Goal: Transaction & Acquisition: Subscribe to service/newsletter

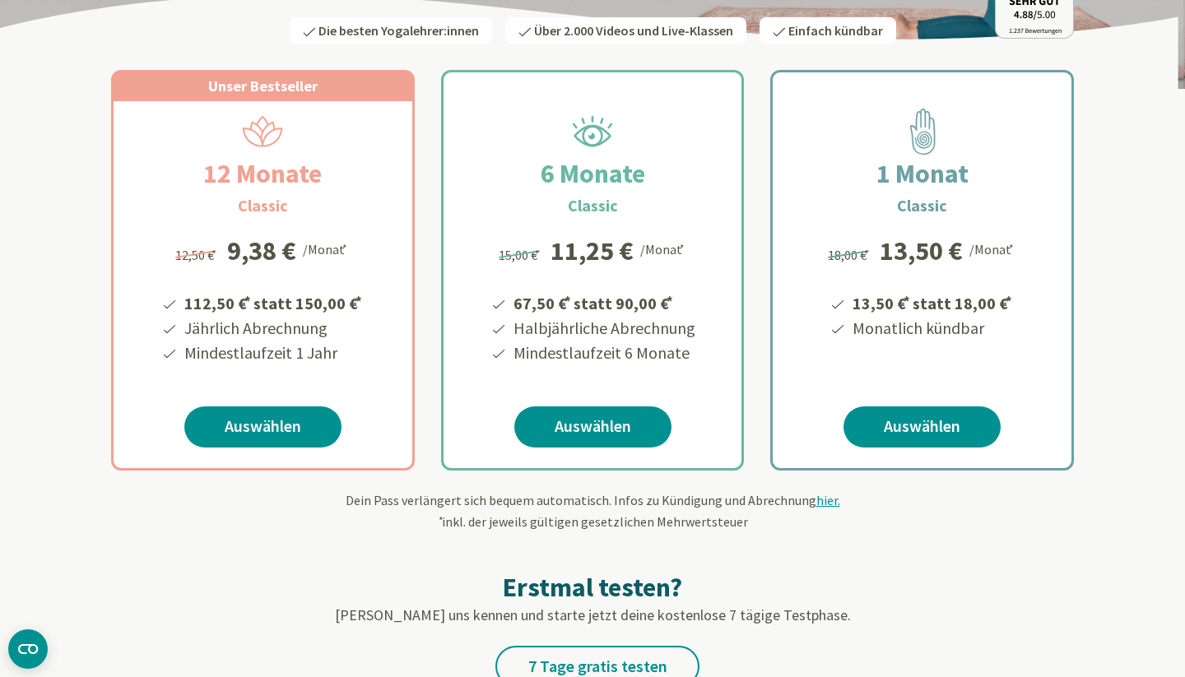
scroll to position [398, 0]
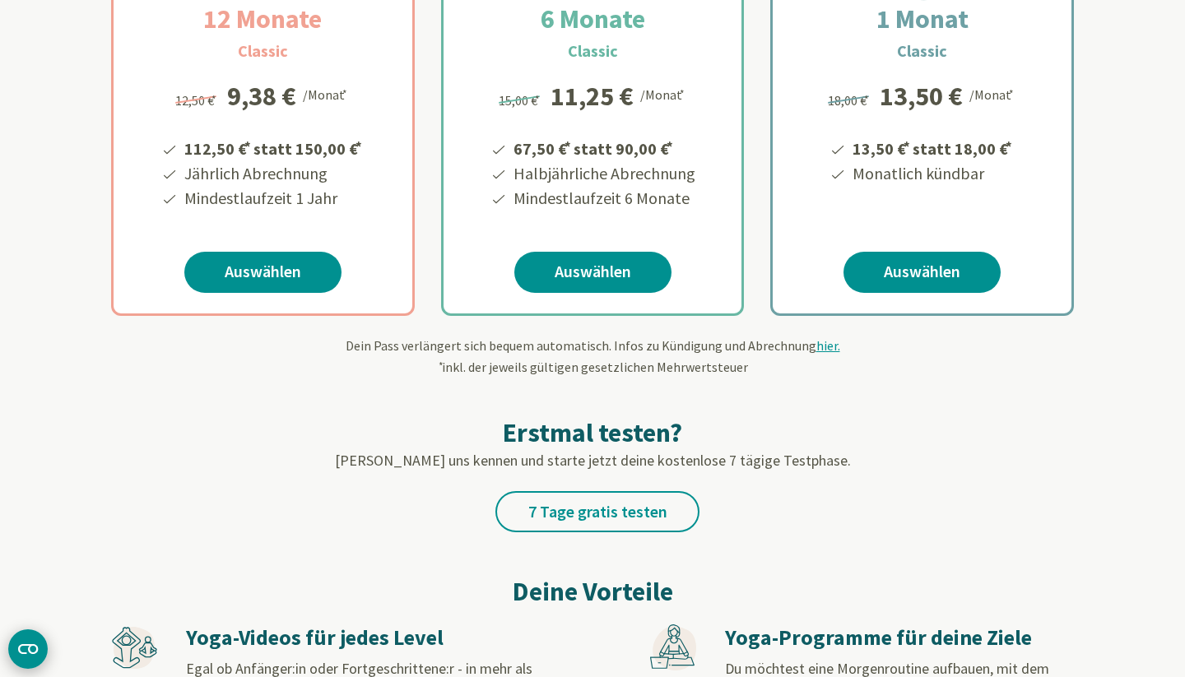
click at [19, 649] on icon "CMP-Widget öffnen" at bounding box center [28, 649] width 20 height 10
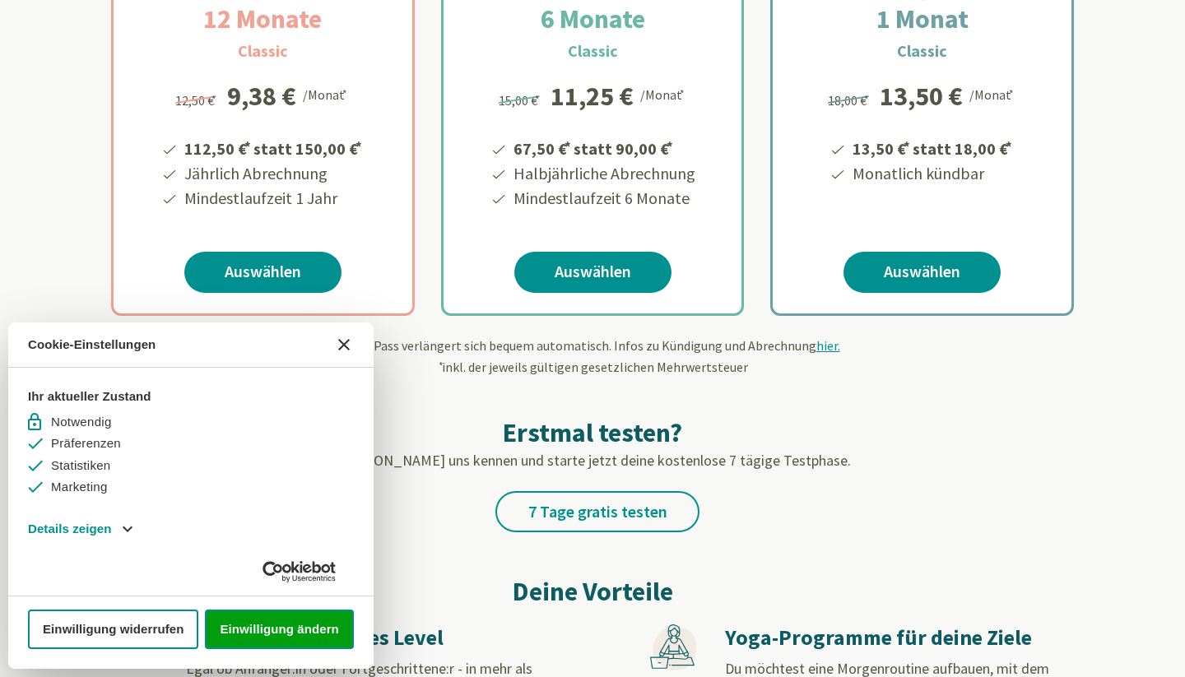
scroll to position [0, 0]
click at [495, 489] on div "Erstmal testen? Lerne uns kennen und starte jetzt deine kostenlose 7 tägige Tes…" at bounding box center [592, 455] width 963 height 156
click at [341, 351] on icon "[#WIDGET_ICON_CROSS#]" at bounding box center [344, 345] width 12 height 12
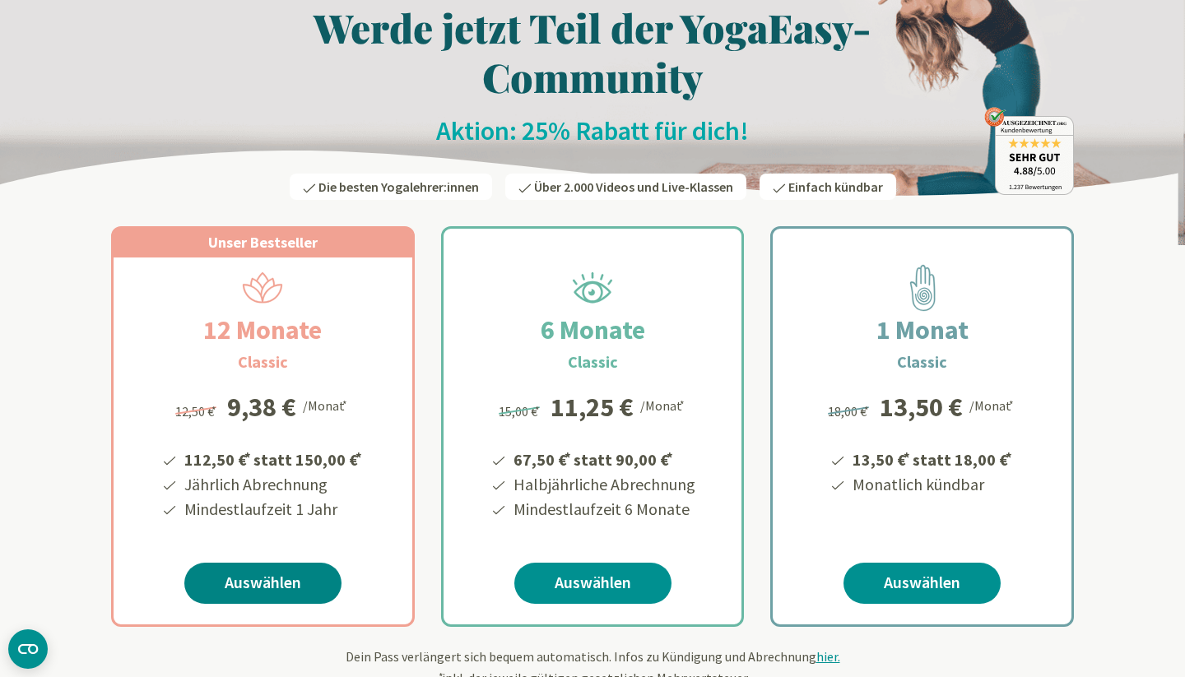
click at [278, 595] on link "Auswählen" at bounding box center [262, 583] width 157 height 41
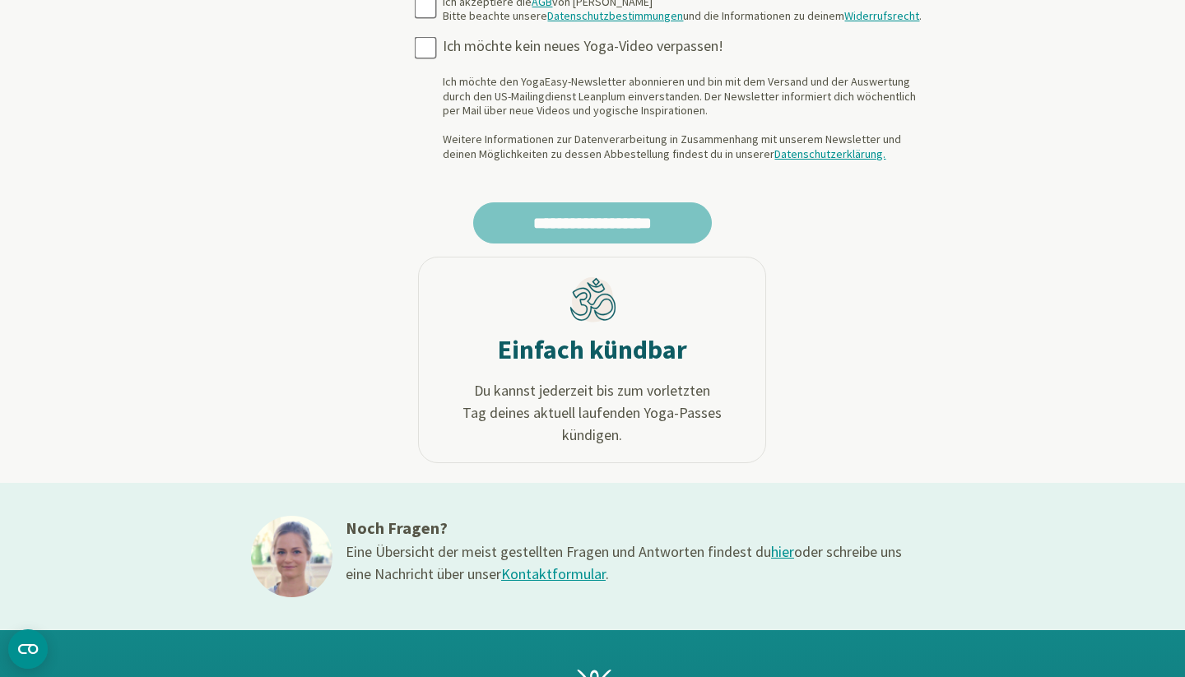
scroll to position [702, 0]
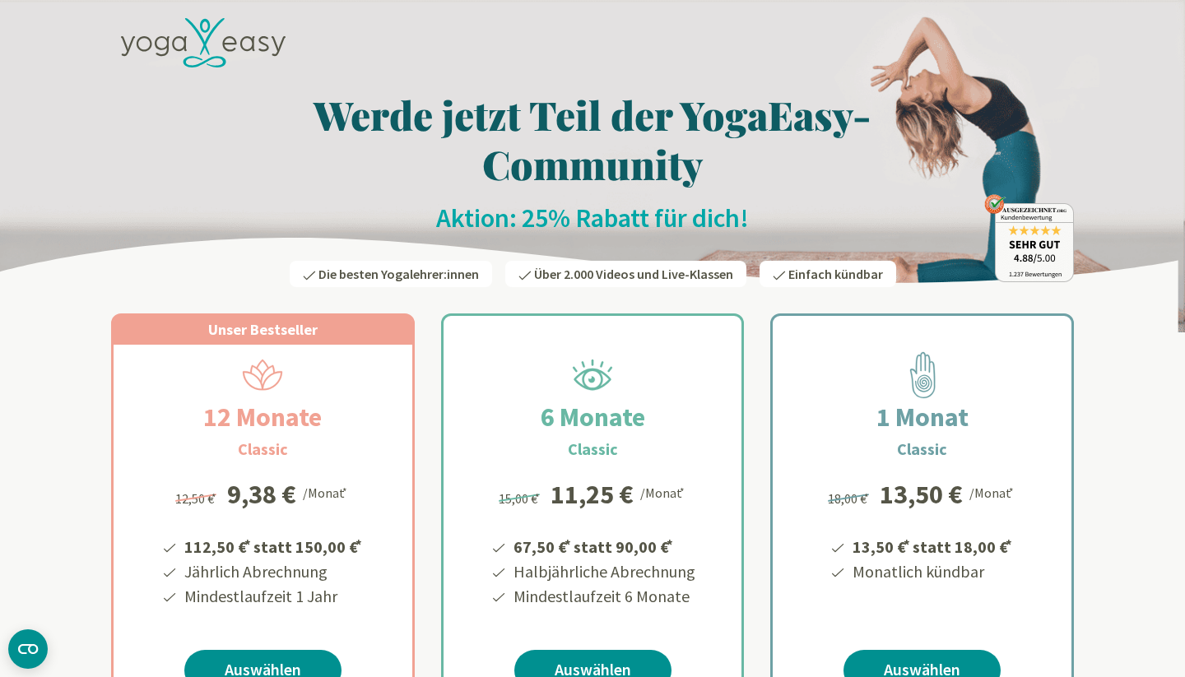
scroll to position [2, 0]
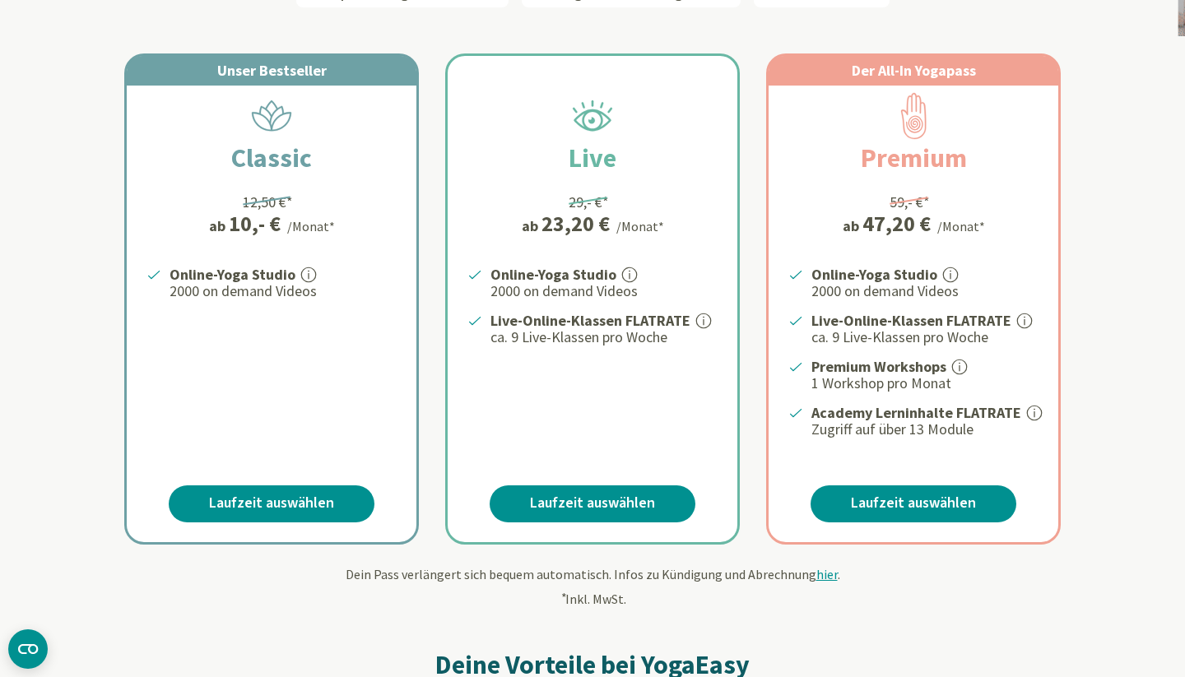
scroll to position [296, 0]
click at [582, 499] on link "Laufzeit auswählen" at bounding box center [593, 503] width 206 height 37
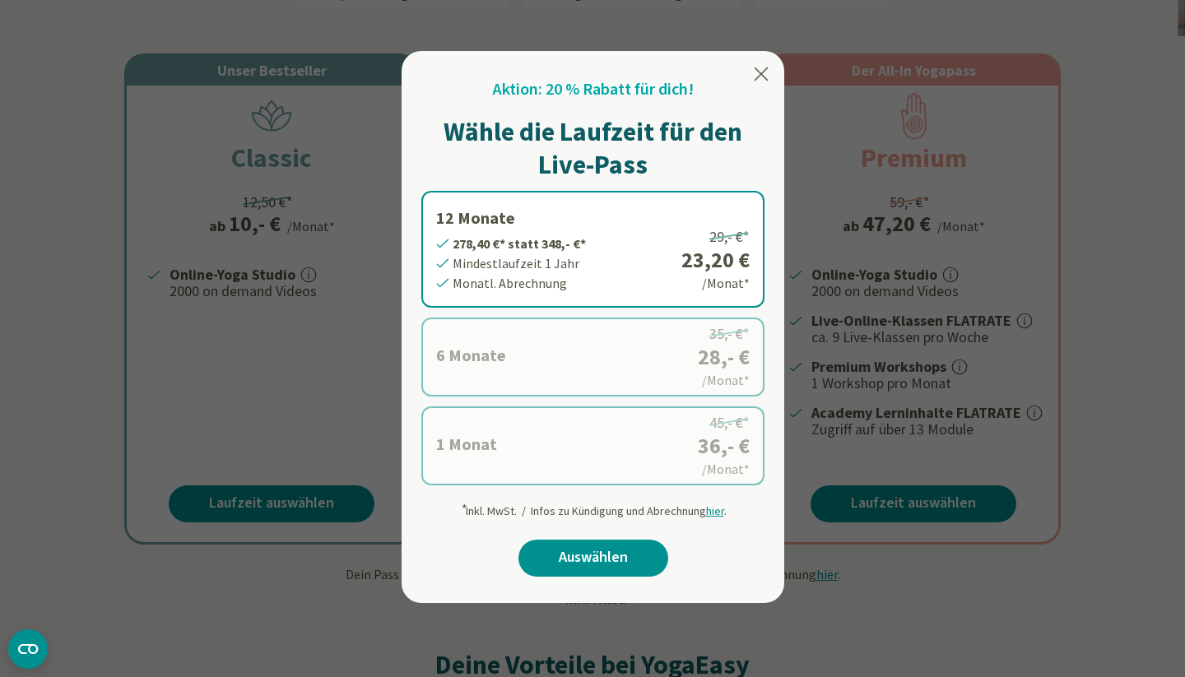
scroll to position [295, 0]
click at [758, 76] on icon at bounding box center [761, 75] width 20 height 20
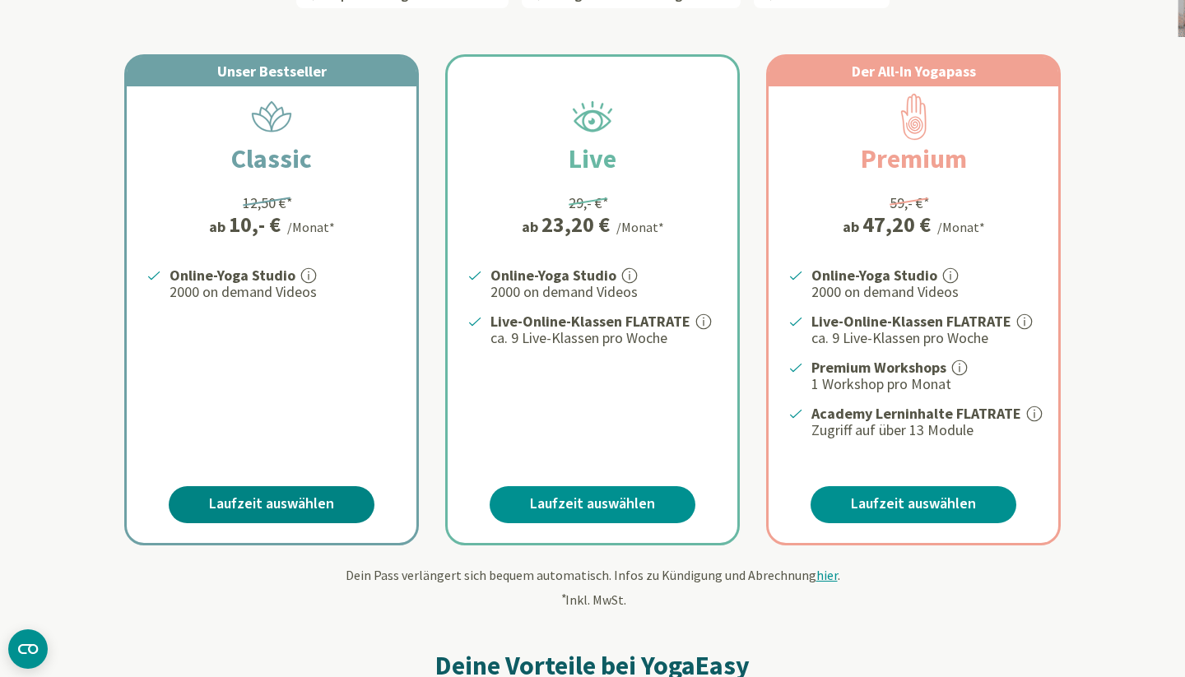
click at [276, 503] on link "Laufzeit auswählen" at bounding box center [272, 504] width 206 height 37
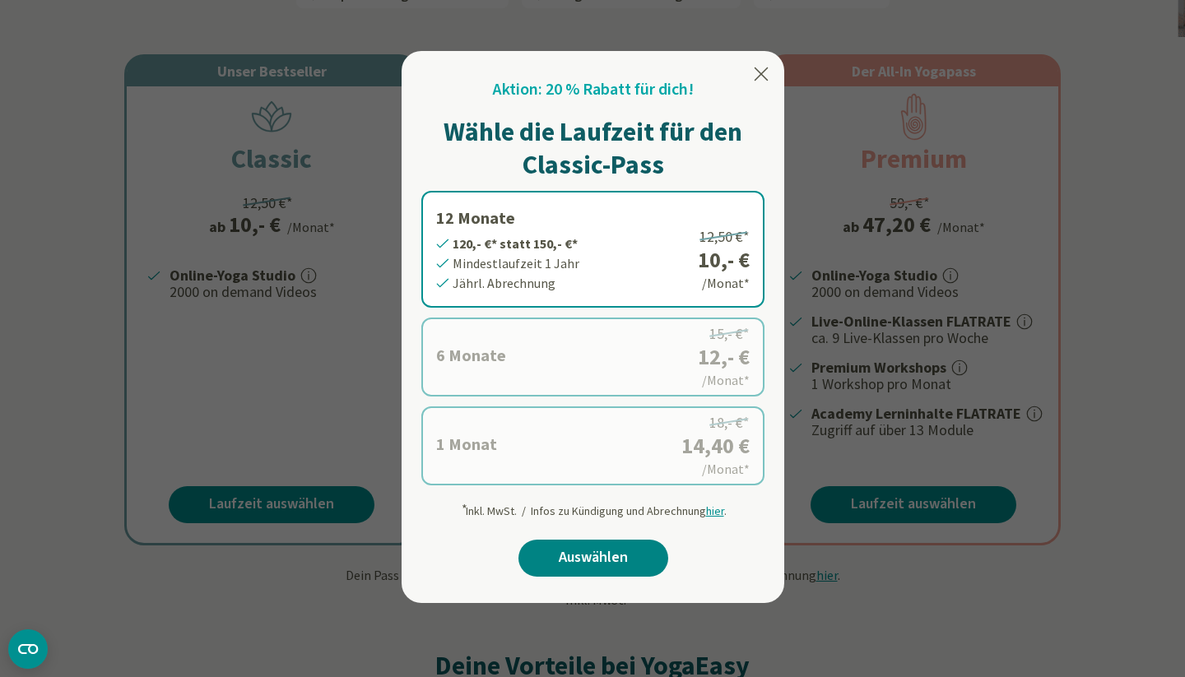
click at [593, 550] on link "Auswählen" at bounding box center [593, 558] width 150 height 37
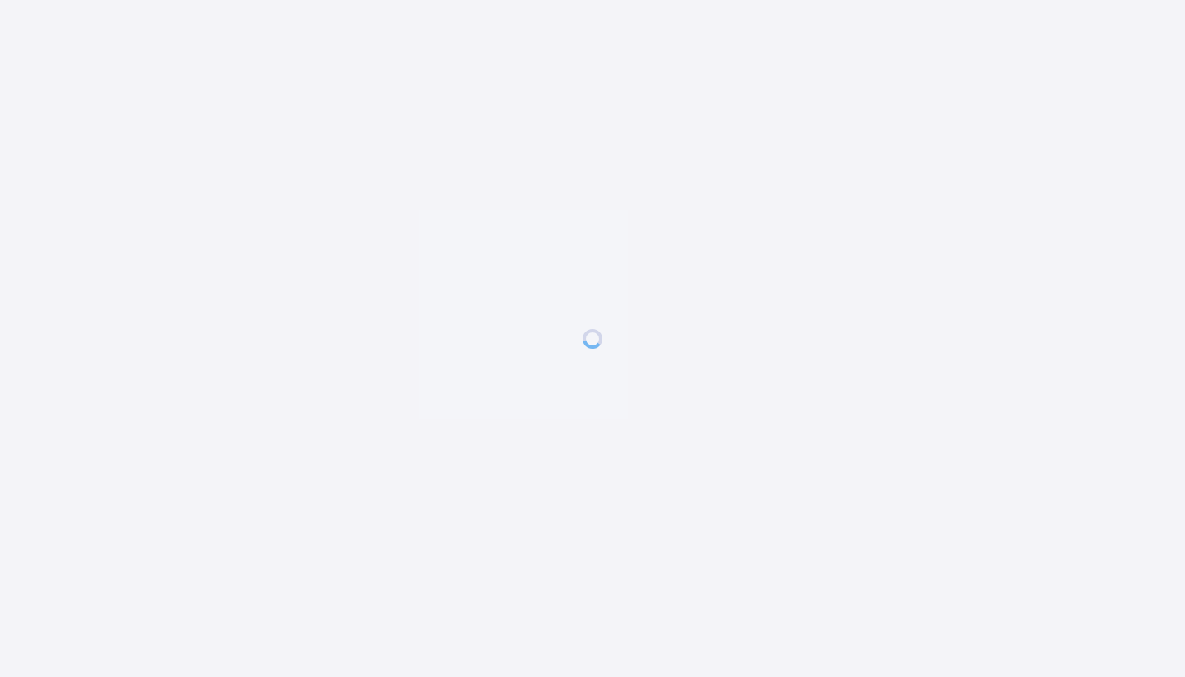
scroll to position [0, 1]
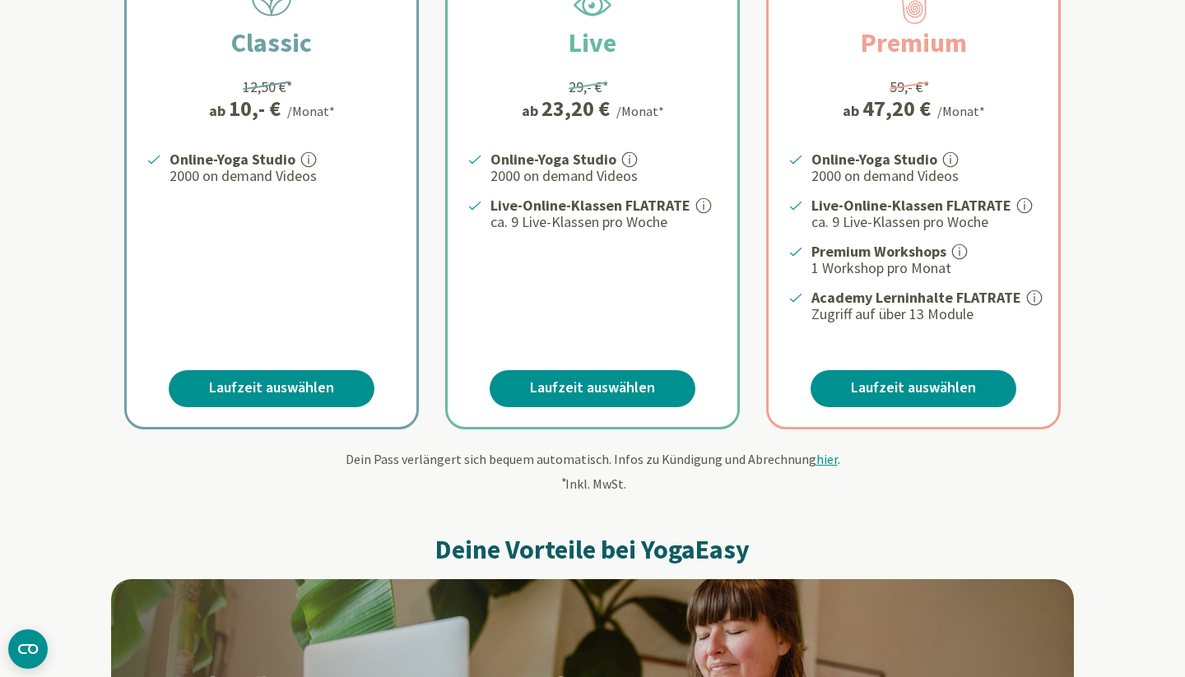
scroll to position [414, 0]
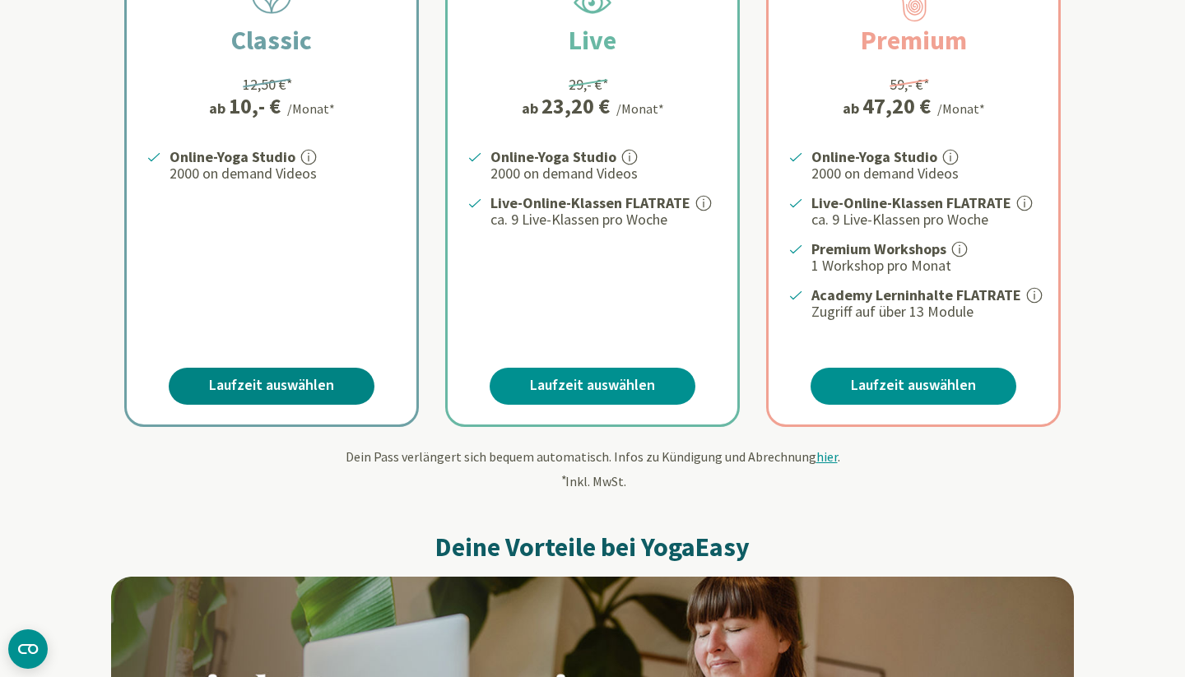
click at [323, 377] on link "Laufzeit auswählen" at bounding box center [272, 386] width 206 height 37
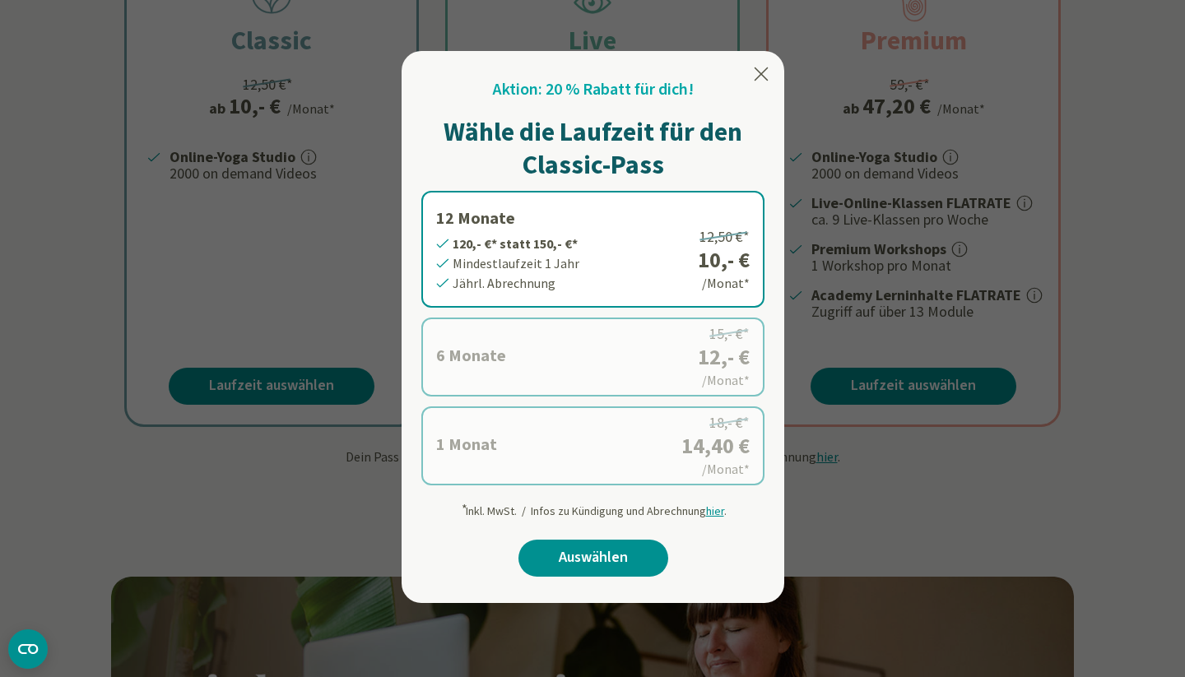
scroll to position [415, 0]
click at [512, 457] on label "1 Monat 14,40 €* statt 18,- €* Mindestlaufzeit 1 Monat Monatl. Abrechnung 18,- …" at bounding box center [592, 445] width 343 height 79
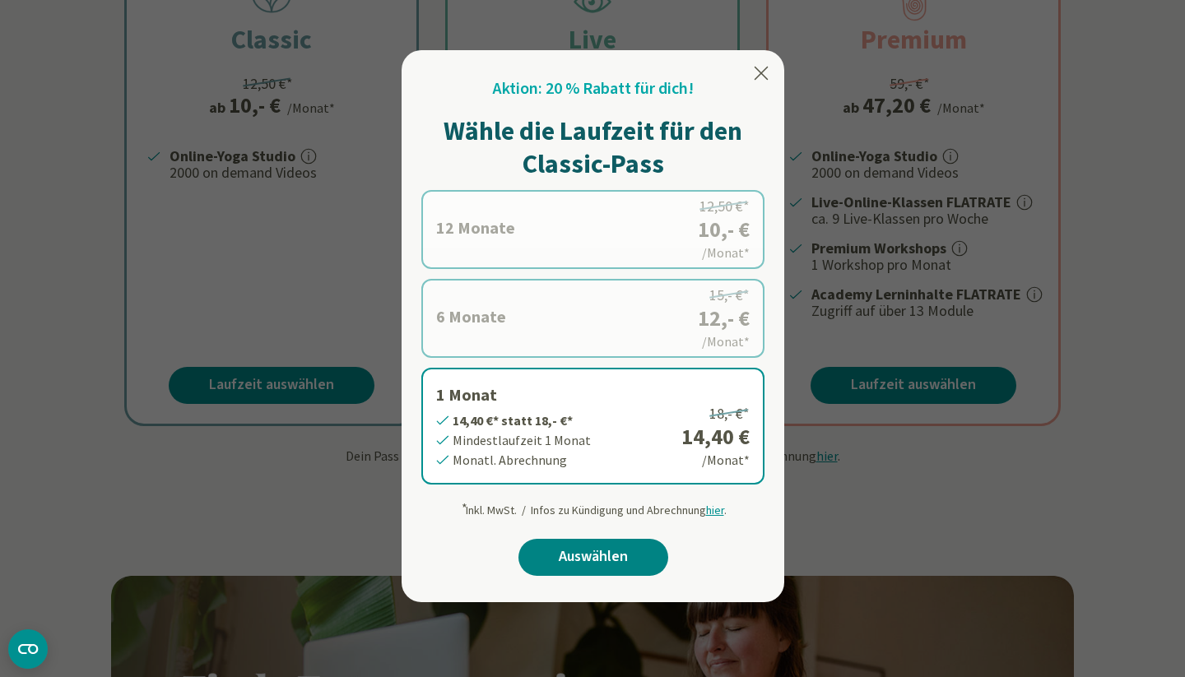
click at [559, 563] on link "Auswählen" at bounding box center [593, 557] width 150 height 37
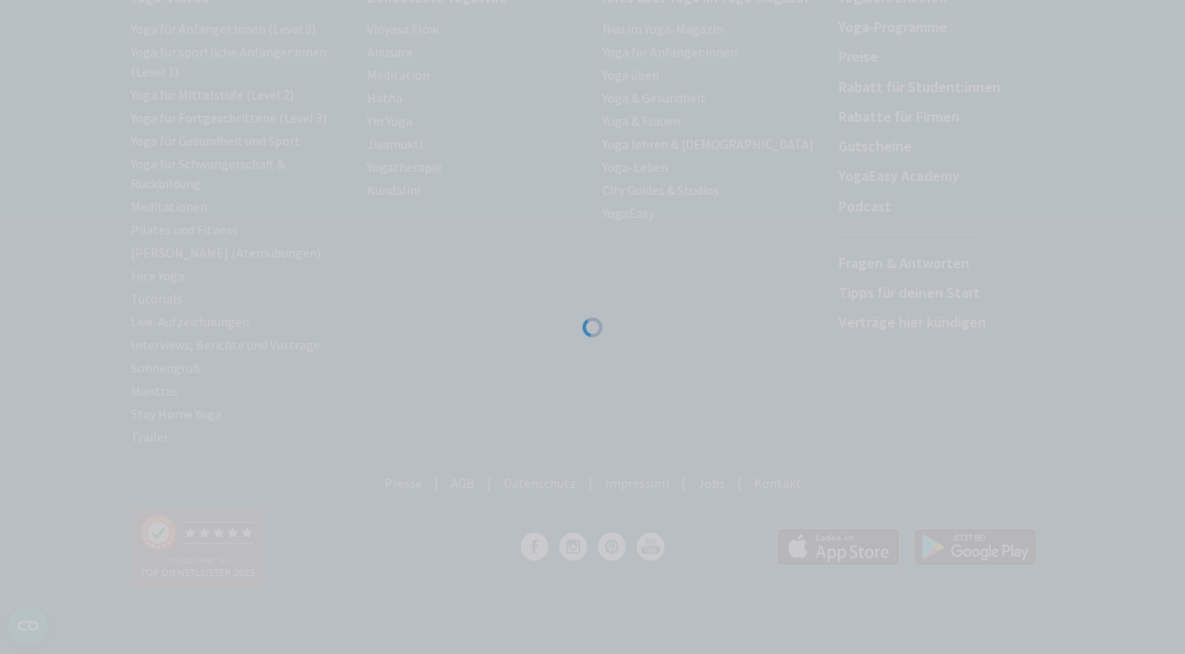
scroll to position [236, 0]
